Goal: Check status: Check status

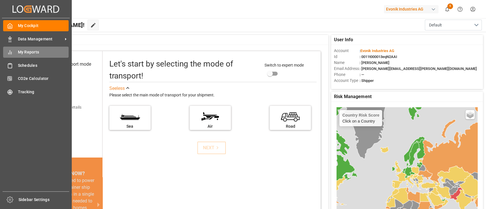
click at [20, 52] on span "My Reports" at bounding box center [43, 52] width 51 height 6
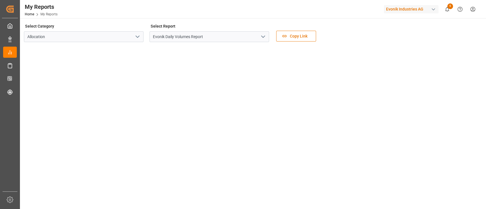
click at [261, 40] on button "open menu" at bounding box center [262, 36] width 9 height 9
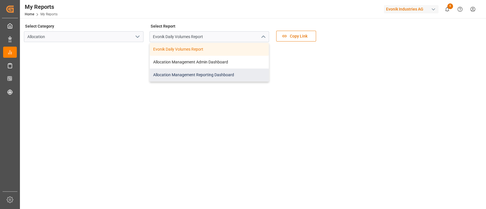
click at [188, 76] on div "Allocation Management Reporting Dashboard" at bounding box center [209, 75] width 119 height 13
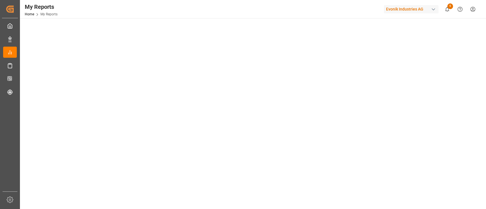
scroll to position [46, 0]
click at [482, 122] on main "Select Category Allocation Select Report Allocation Management Reporting Dashbo…" at bounding box center [252, 103] width 465 height 253
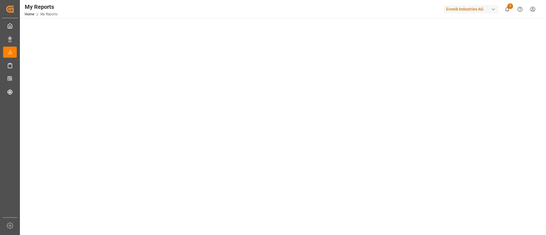
drag, startPoint x: 478, startPoint y: 3, endPoint x: 317, endPoint y: 11, distance: 161.0
click at [317, 11] on div "My Reports Home My Reports Evonik Industries AG 5 Notifications Only show unrea…" at bounding box center [281, 9] width 530 height 18
